Goal: Task Accomplishment & Management: Manage account settings

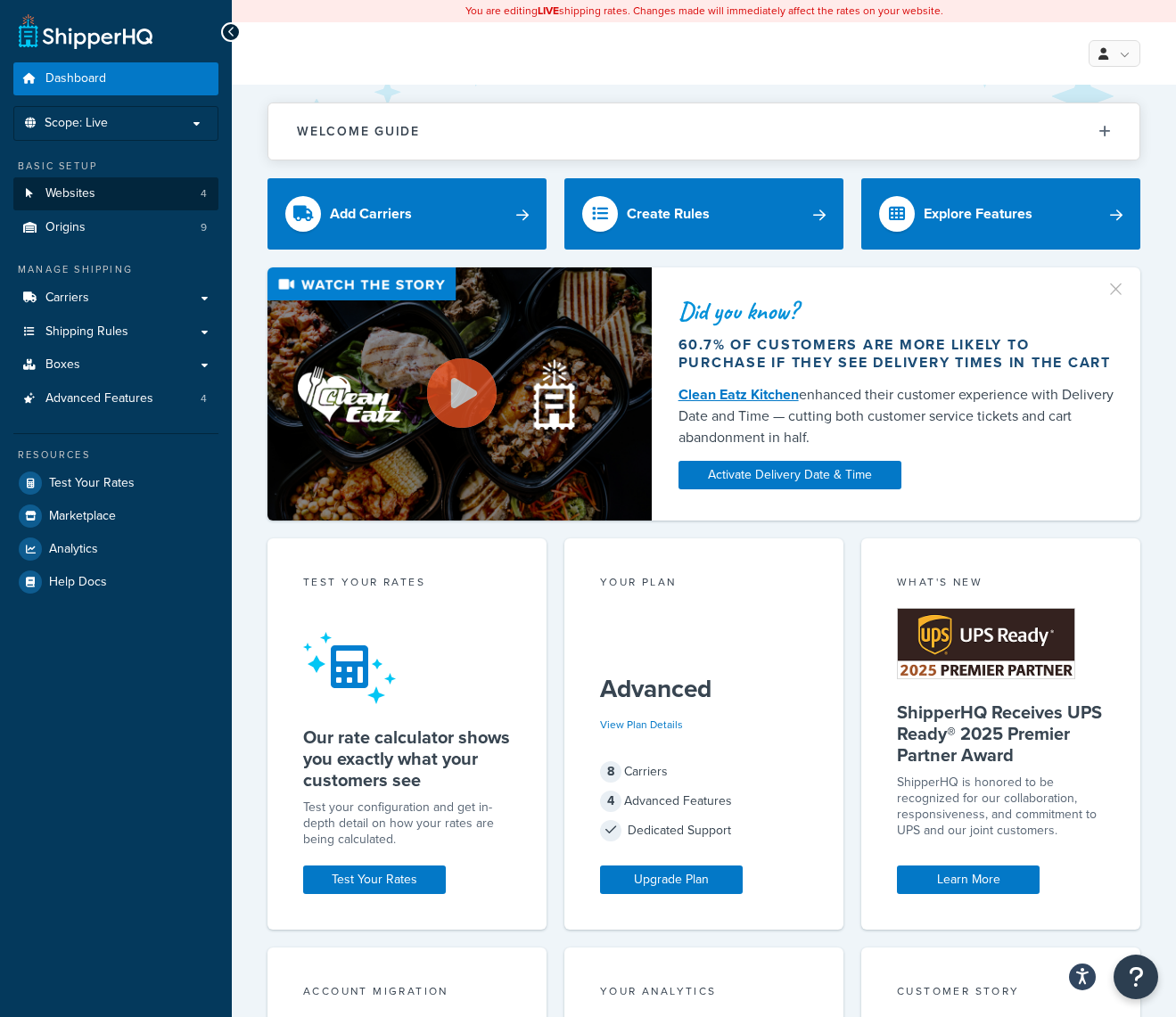
click at [92, 186] on span "Websites" at bounding box center [70, 194] width 50 height 15
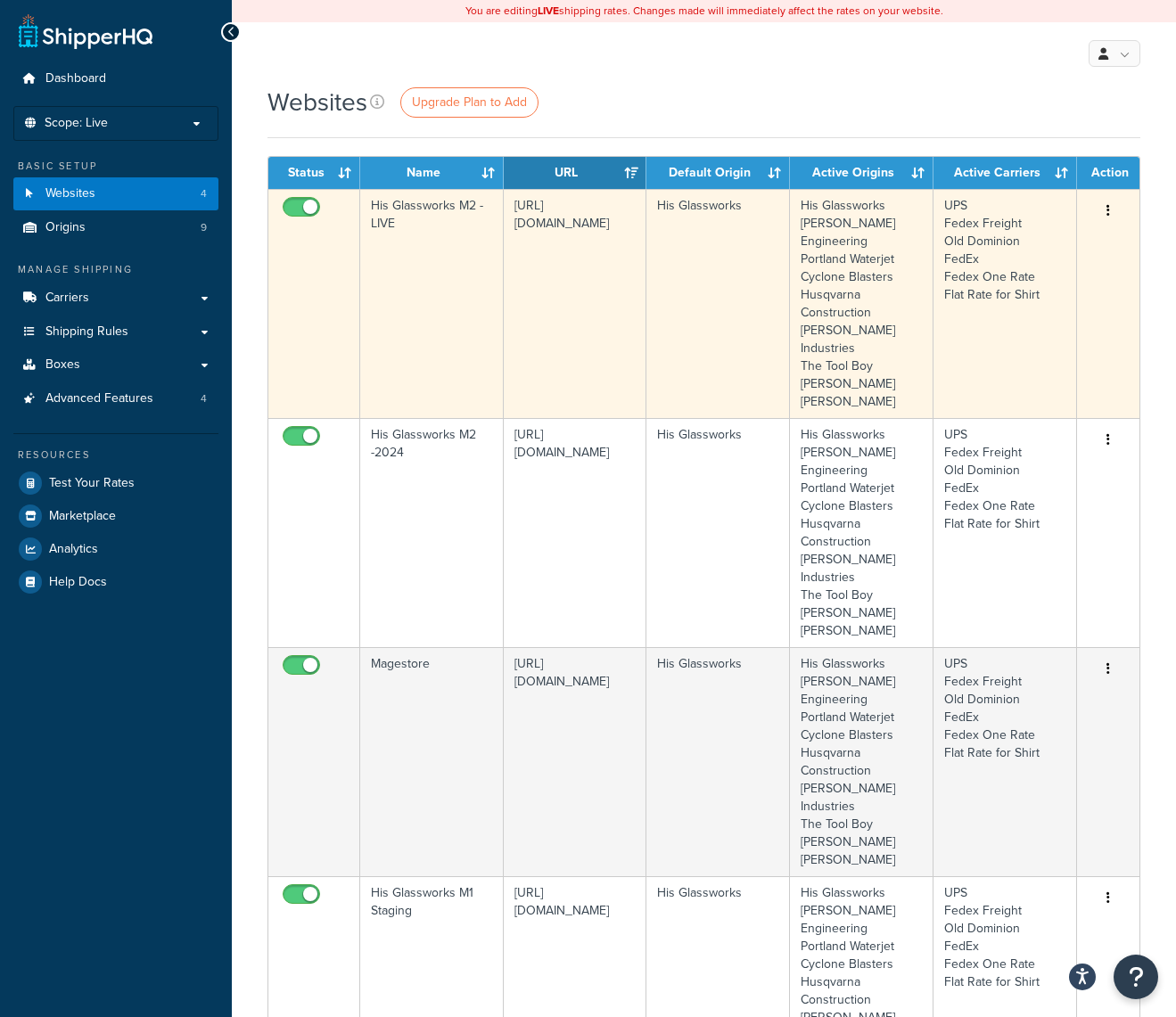
click at [1119, 208] on button "button" at bounding box center [1108, 211] width 25 height 28
click at [1022, 242] on link "Edit" at bounding box center [1036, 246] width 141 height 37
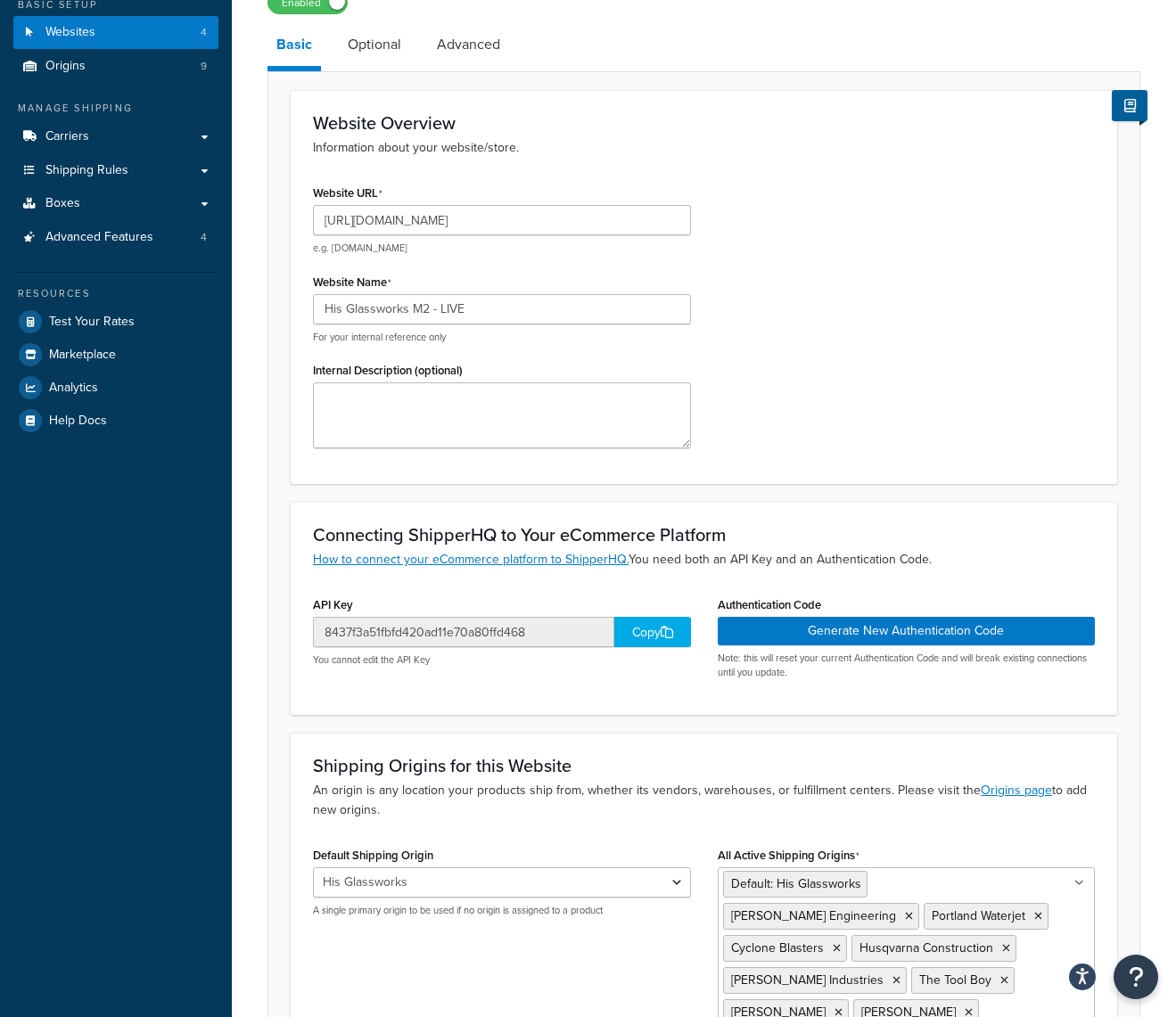
scroll to position [174, 0]
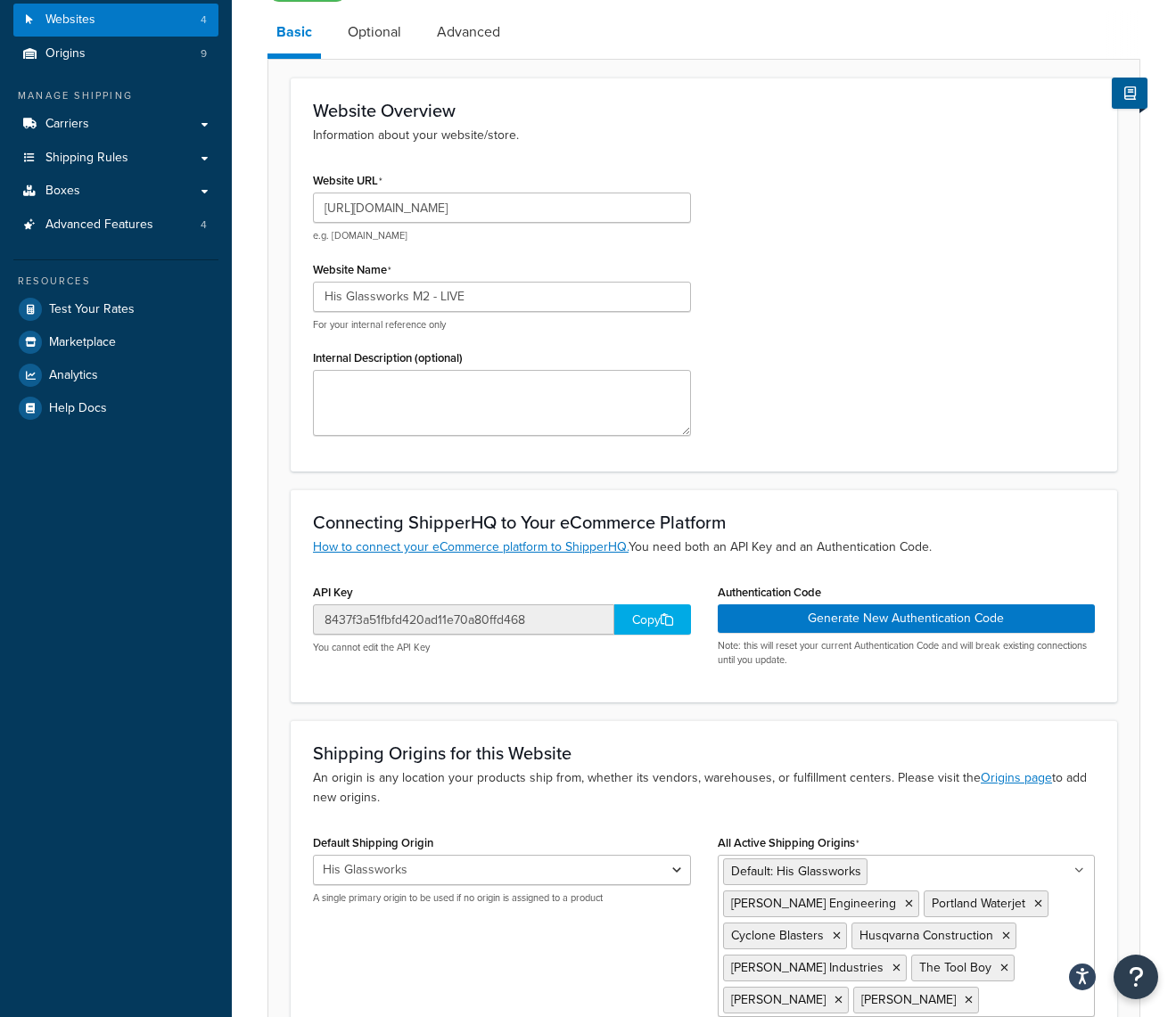
click at [637, 618] on div "Copy" at bounding box center [652, 620] width 76 height 30
click at [845, 620] on button "Generate New Authentication Code" at bounding box center [907, 619] width 378 height 28
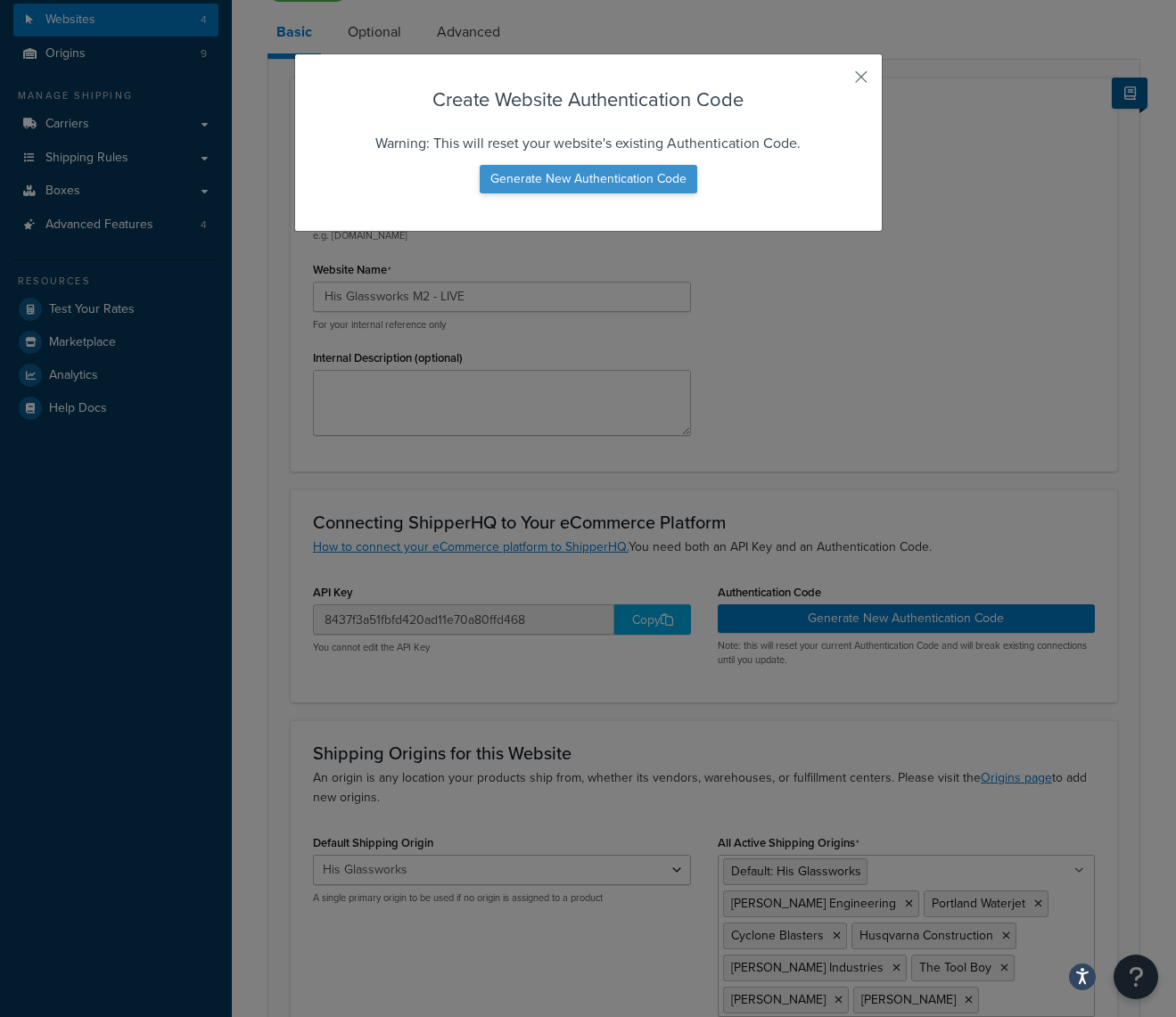
click at [529, 174] on button "Generate New Authentication Code" at bounding box center [588, 179] width 217 height 28
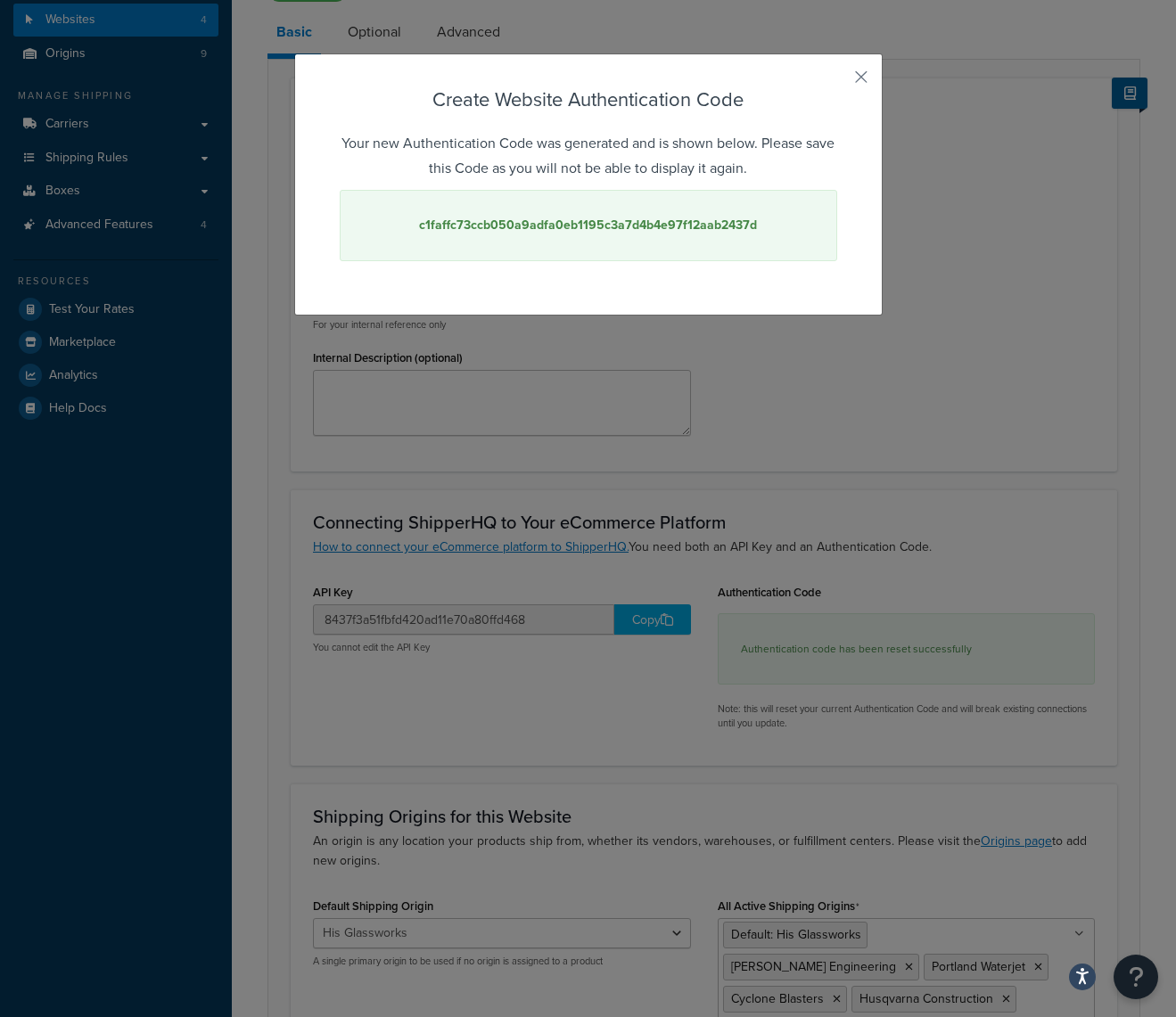
click at [561, 225] on strong "c1faffc73ccb050a9adfa0eb1195c3a7d4b4e97f12aab2437d" at bounding box center [587, 225] width 338 height 19
copy strong "c1faffc73ccb050a9adfa0eb1195c3a7d4b4e97f12aab2437d"
click at [837, 81] on button "button" at bounding box center [834, 83] width 5 height 5
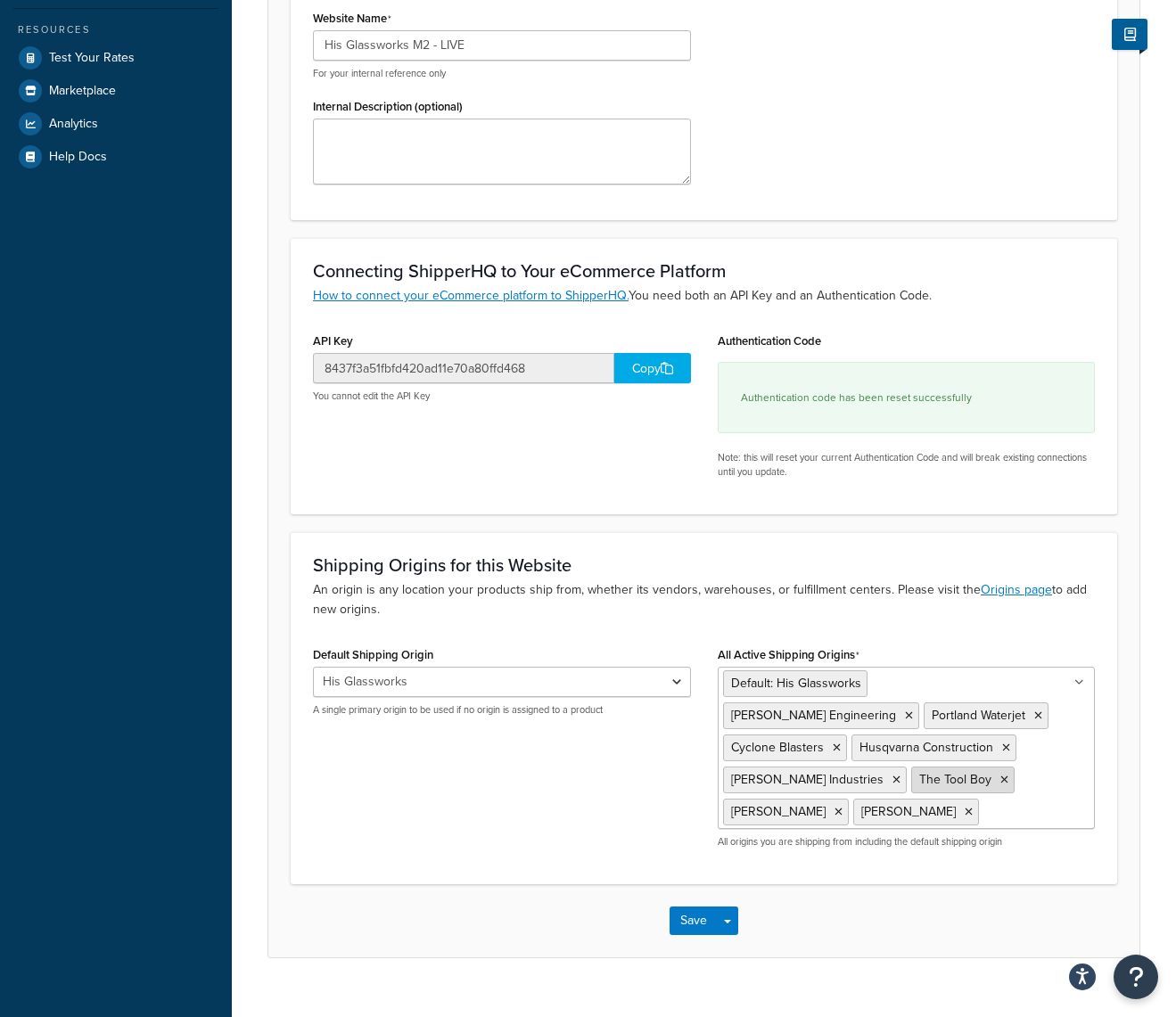
scroll to position [424, 0]
click at [691, 908] on button "Save" at bounding box center [693, 922] width 48 height 28
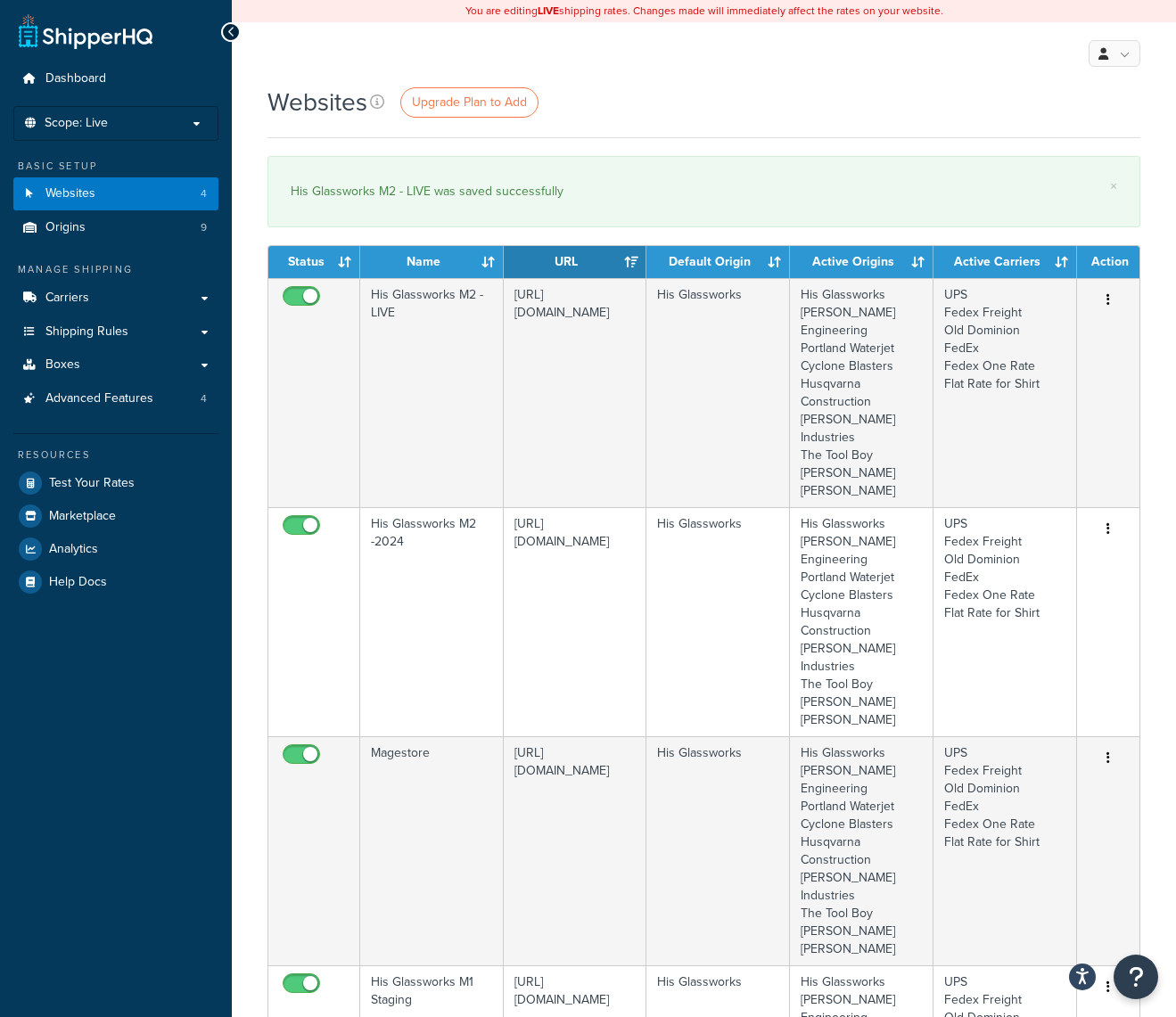
click at [209, 0] on div "Dashboard Scope: Live Development Integration Test Basic Setup Websites 4 Origi…" at bounding box center [116, 797] width 231 height 1594
